Goal: Find specific page/section: Find specific page/section

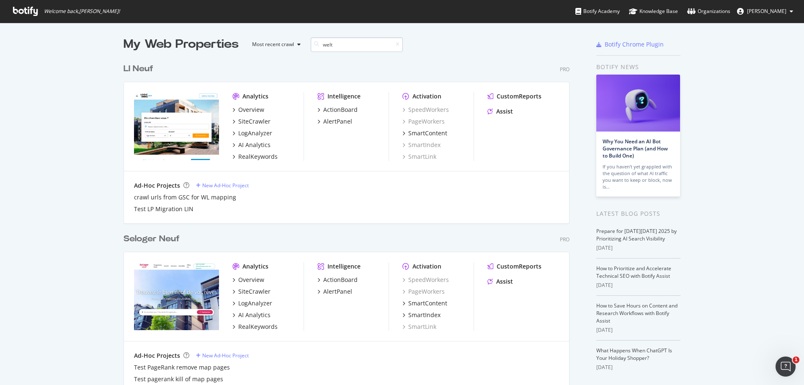
scroll to position [190, 446]
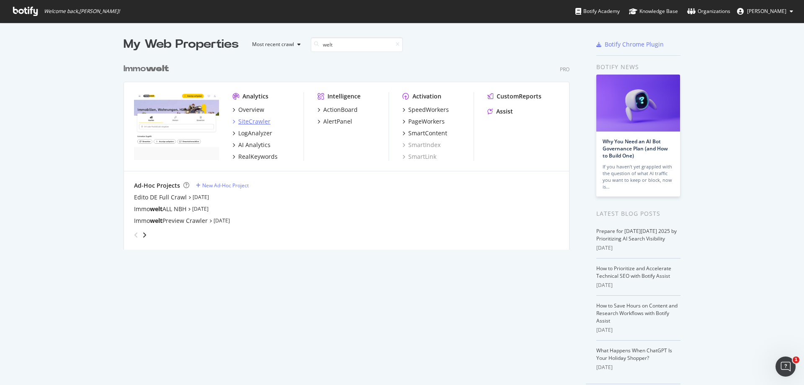
type input "welt"
click at [260, 123] on div "SiteCrawler" at bounding box center [254, 121] width 32 height 8
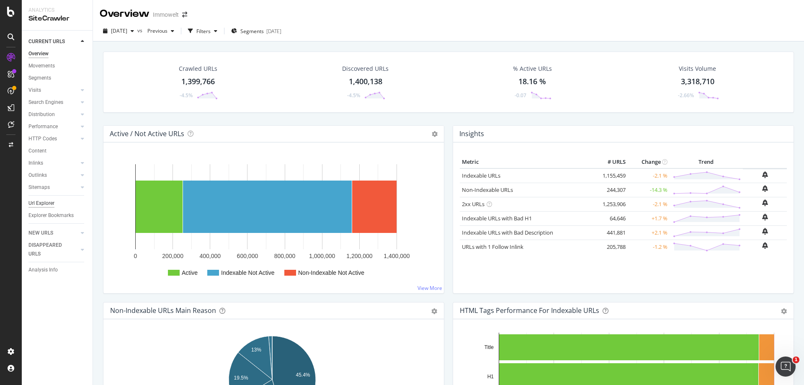
click at [50, 206] on div "Url Explorer" at bounding box center [41, 203] width 26 height 9
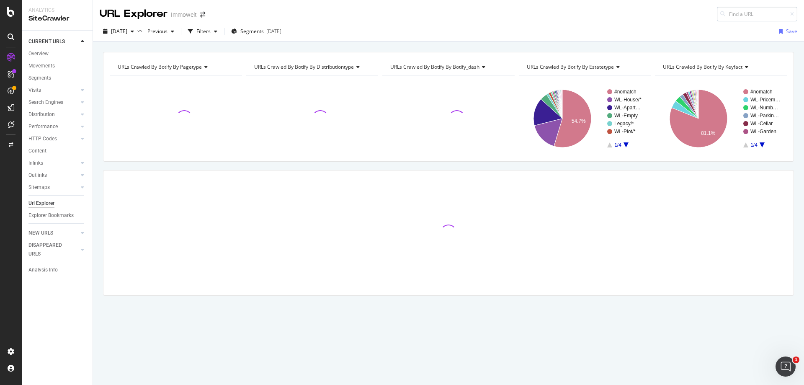
click at [749, 16] on input at bounding box center [757, 14] width 80 height 15
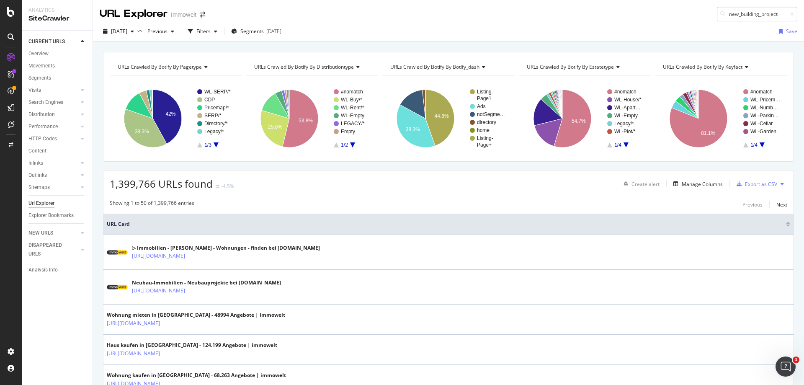
type input "new_building_project"
click at [790, 13] on icon at bounding box center [792, 14] width 4 height 5
